Goal: Transaction & Acquisition: Purchase product/service

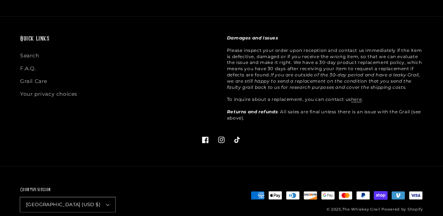
scroll to position [426, 0]
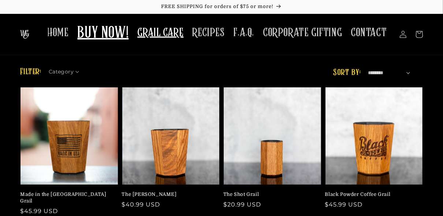
click at [167, 38] on span "GRAIL CARE" at bounding box center [160, 33] width 46 height 14
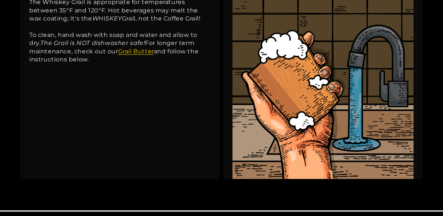
scroll to position [203, 0]
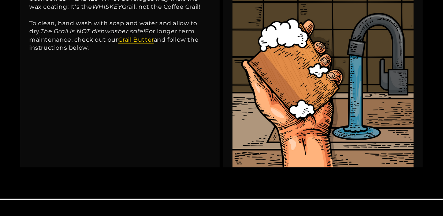
click at [144, 38] on link "Grail Butter" at bounding box center [135, 39] width 35 height 7
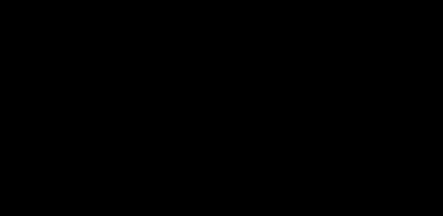
scroll to position [1162, 0]
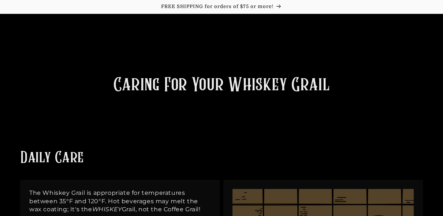
scroll to position [205, 0]
